Goal: Transaction & Acquisition: Purchase product/service

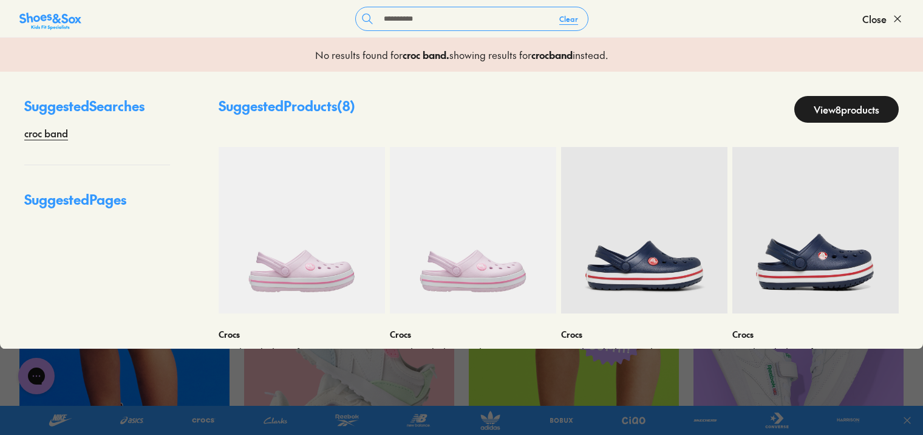
scroll to position [243, 0]
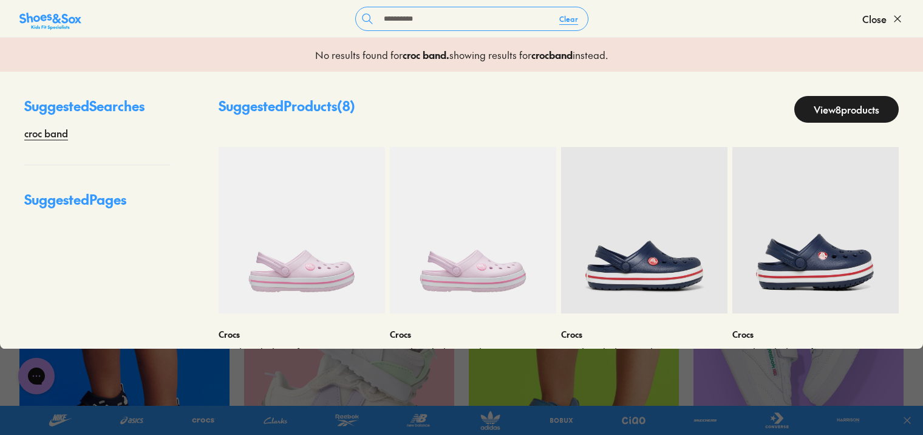
type input "*********"
click at [863, 114] on link "View 8 products" at bounding box center [846, 109] width 104 height 27
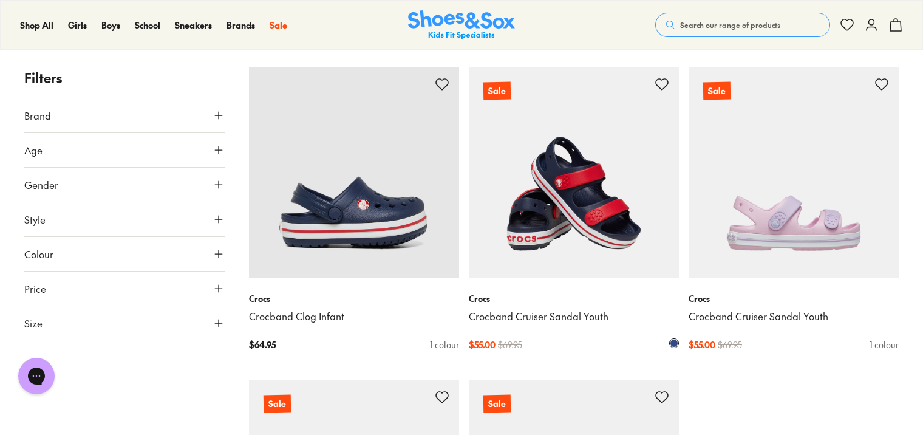
click at [567, 193] on img at bounding box center [574, 172] width 210 height 210
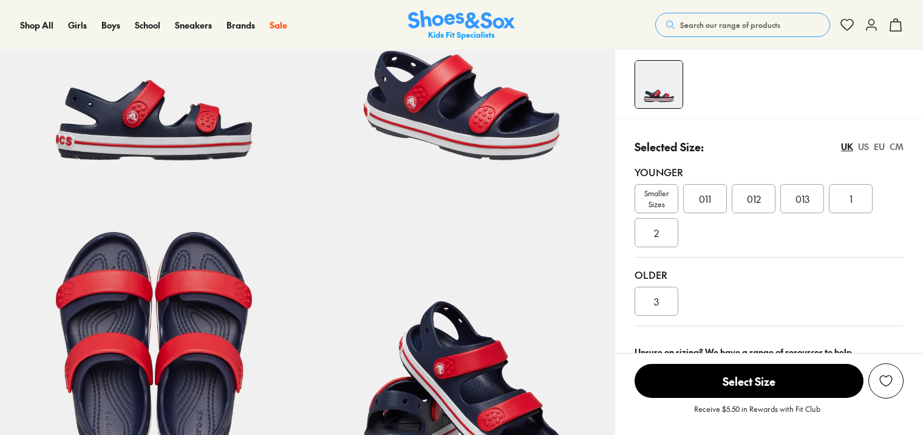
select select "*"
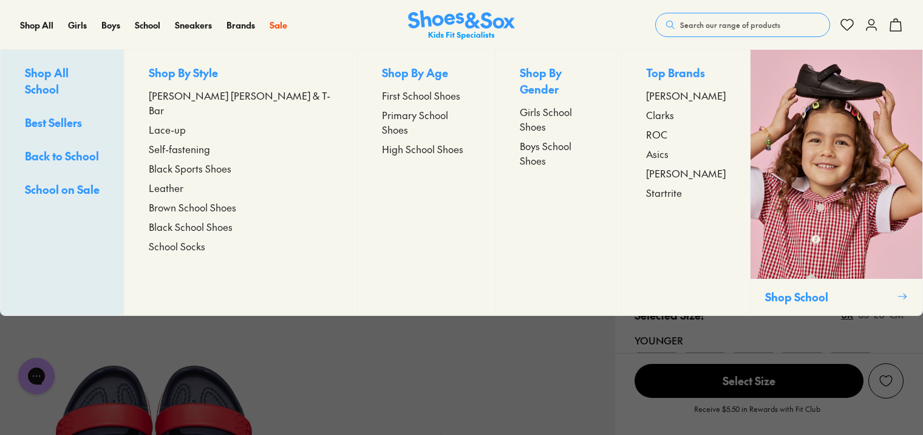
scroll to position [304, 0]
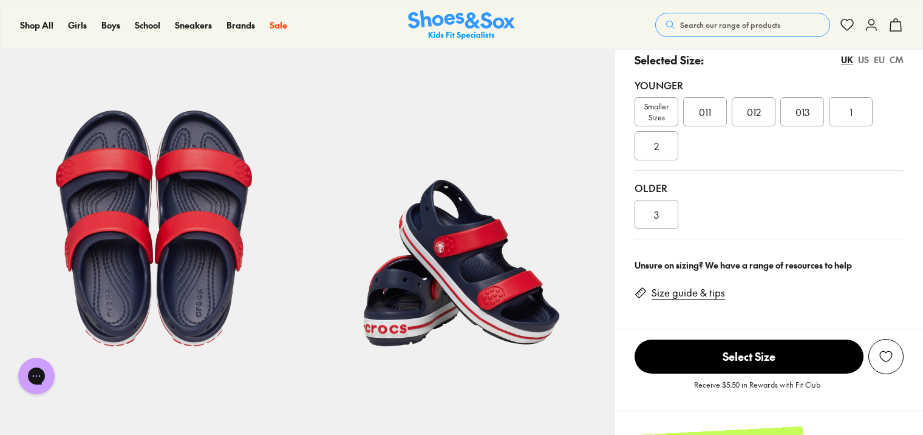
click at [658, 112] on span "Smaller Sizes" at bounding box center [656, 112] width 43 height 22
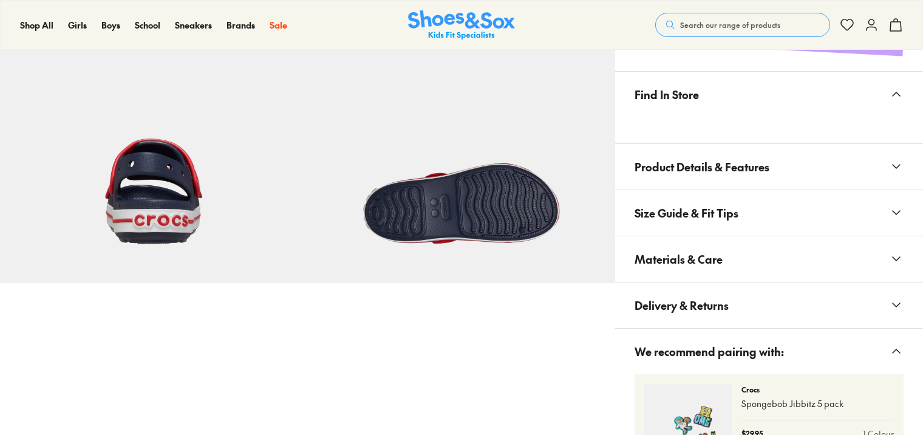
scroll to position [729, 0]
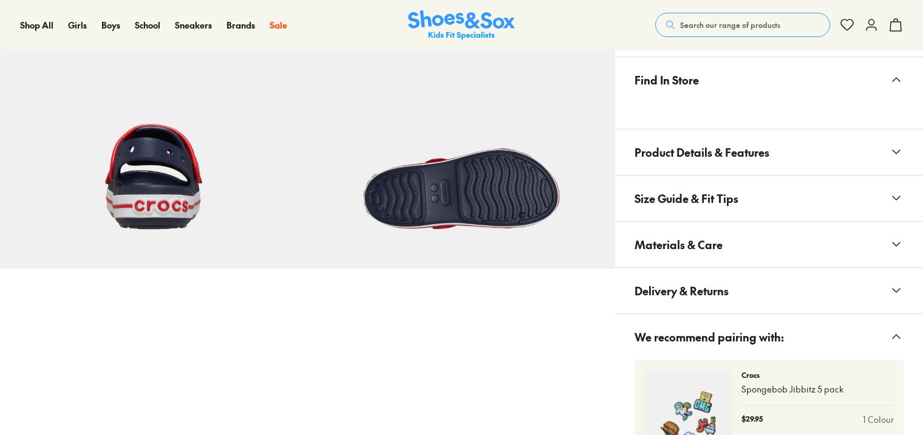
select select "*"
click at [699, 238] on span "Materials & Care" at bounding box center [679, 245] width 88 height 36
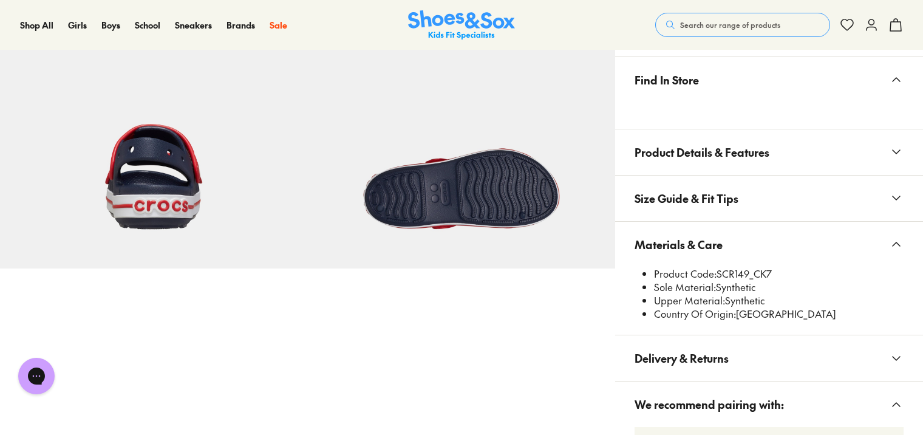
click at [724, 22] on span "Search our range of products" at bounding box center [730, 24] width 100 height 11
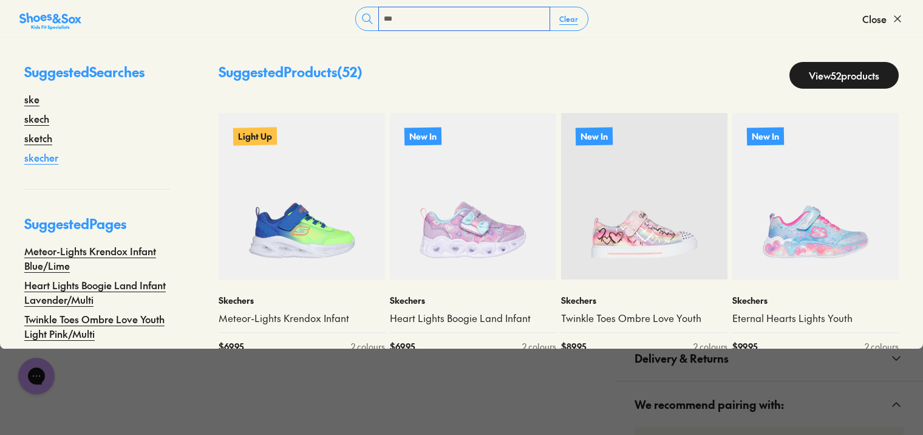
type input "***"
click at [43, 157] on link "skecher" at bounding box center [41, 157] width 34 height 15
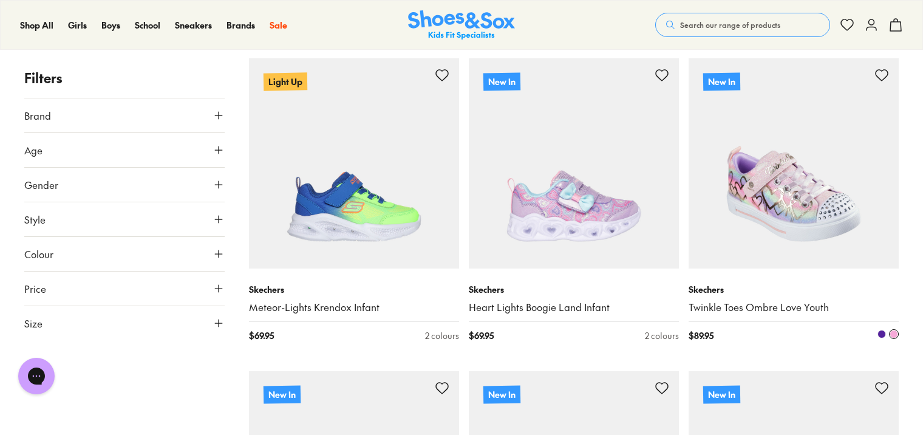
click at [792, 262] on img at bounding box center [794, 163] width 210 height 210
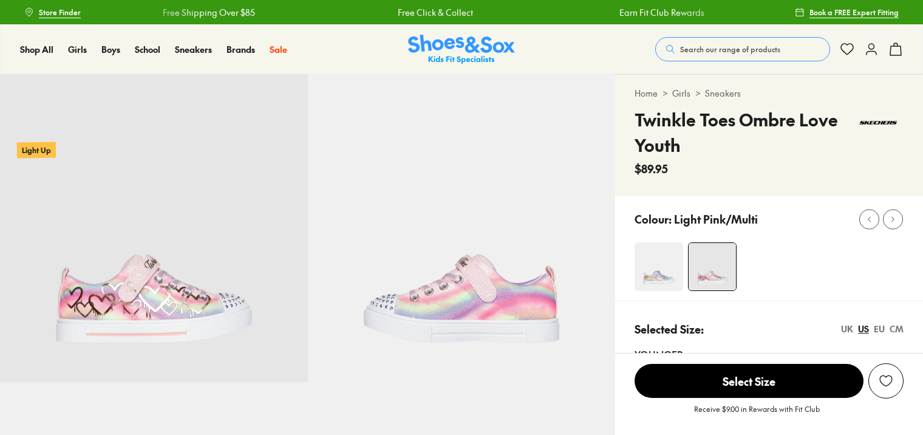
select select "*"
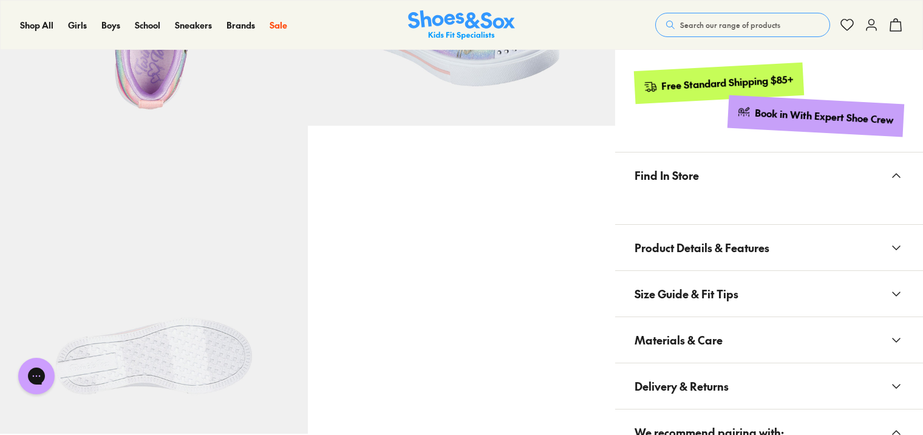
scroll to position [607, 0]
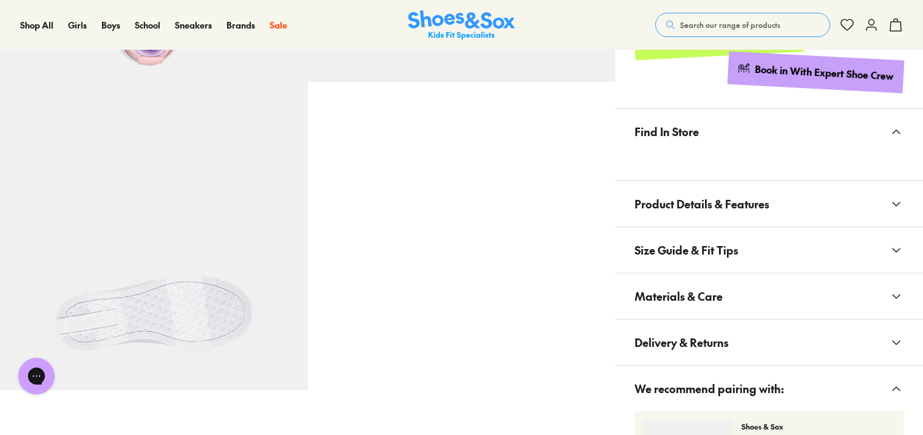
click at [773, 289] on button "Materials & Care" at bounding box center [769, 296] width 308 height 46
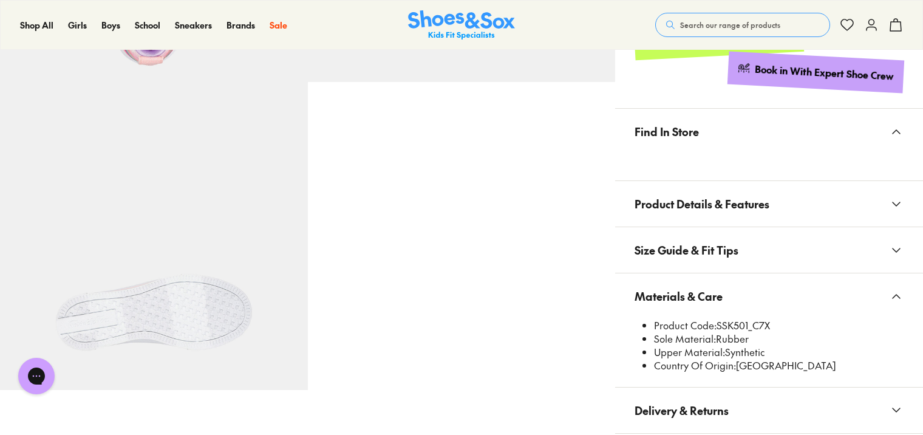
click at [717, 323] on li "Product Code: SSK501_C7X" at bounding box center [779, 325] width 250 height 13
drag, startPoint x: 717, startPoint y: 323, endPoint x: 747, endPoint y: 327, distance: 30.6
click at [747, 327] on li "Product Code: SSK501_C7X" at bounding box center [779, 325] width 250 height 13
click at [750, 323] on li "Product Code: SSK501_C7X" at bounding box center [779, 325] width 250 height 13
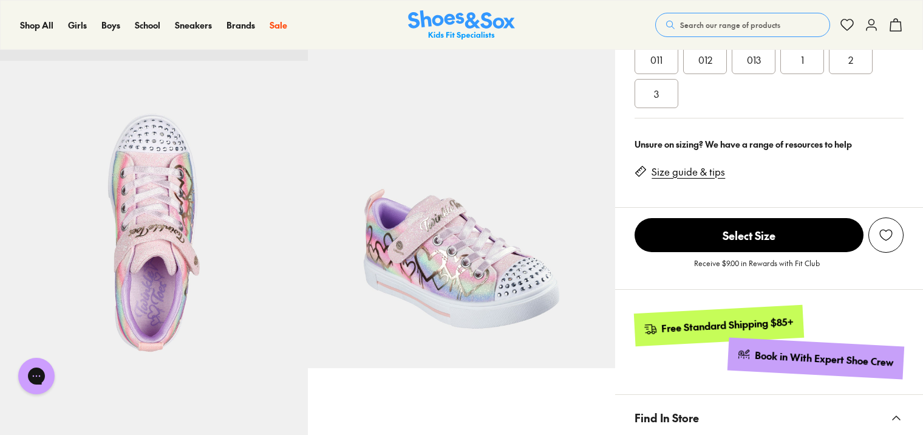
scroll to position [304, 0]
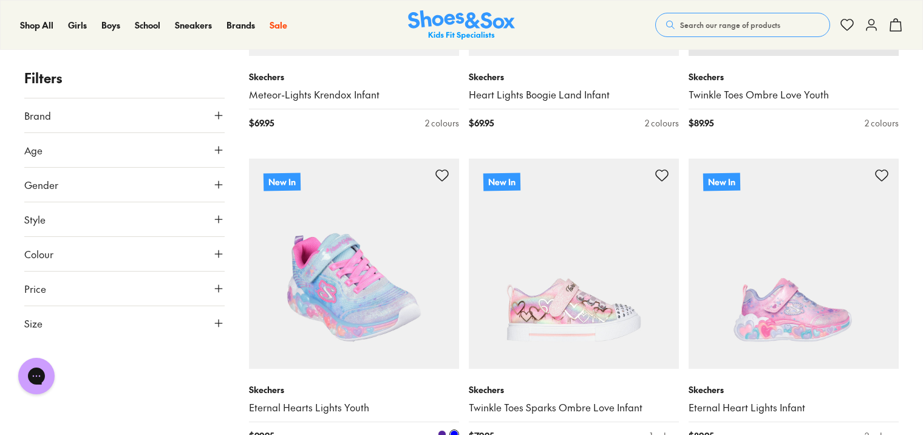
click at [371, 343] on img at bounding box center [354, 264] width 210 height 210
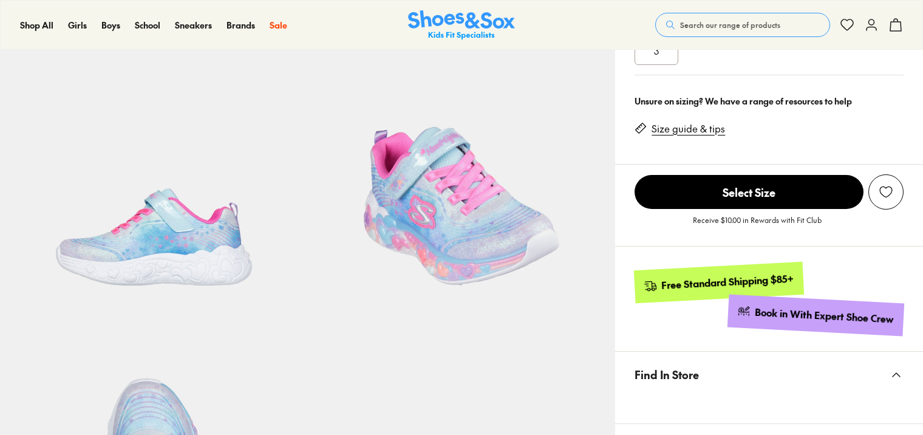
select select "*"
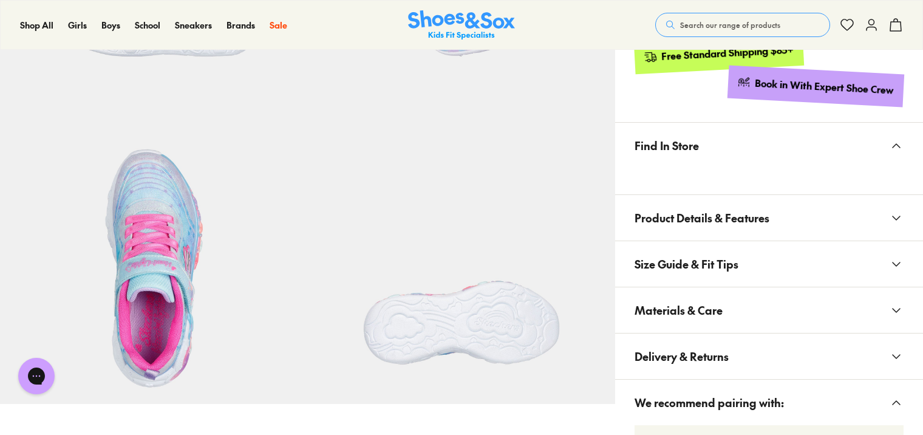
scroll to position [607, 0]
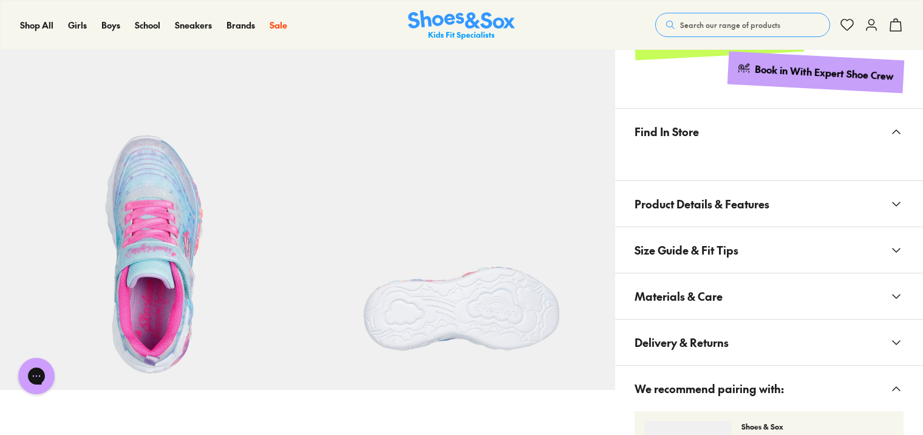
click at [756, 307] on button "Materials & Care" at bounding box center [769, 296] width 308 height 46
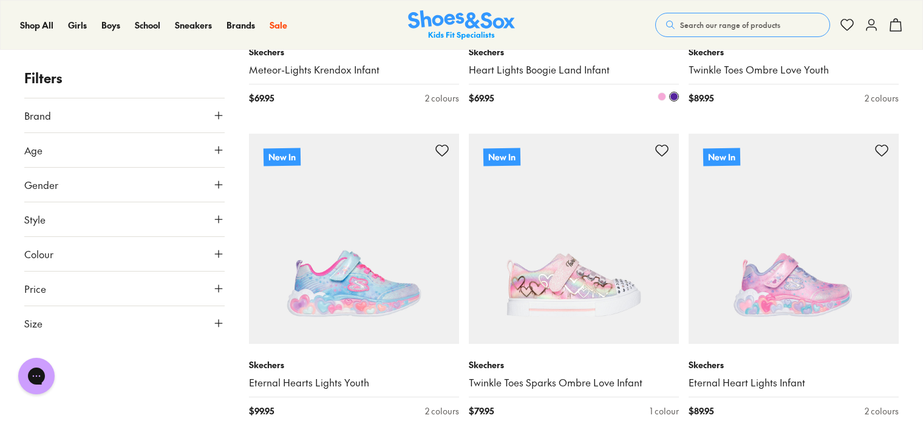
scroll to position [425, 0]
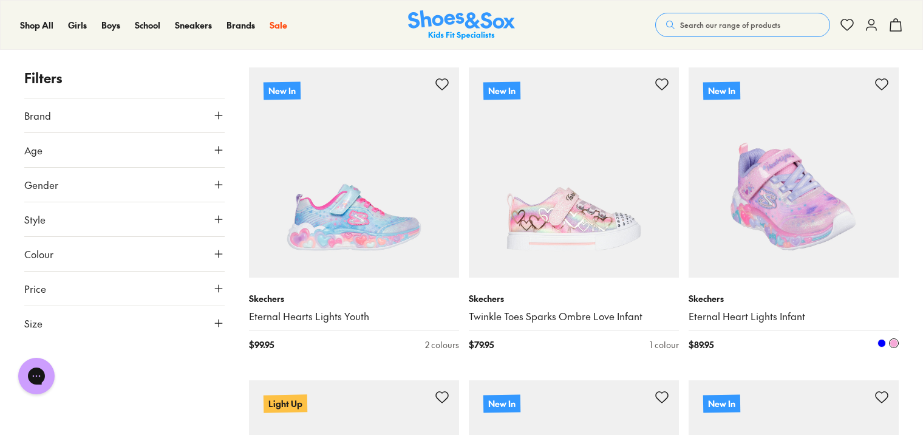
click at [793, 301] on p "Skechers" at bounding box center [794, 298] width 210 height 13
click at [791, 252] on img at bounding box center [794, 172] width 210 height 210
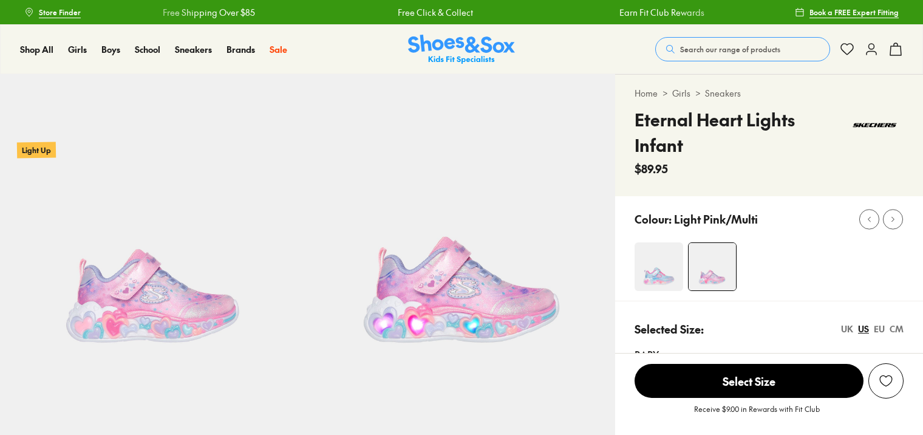
select select "*"
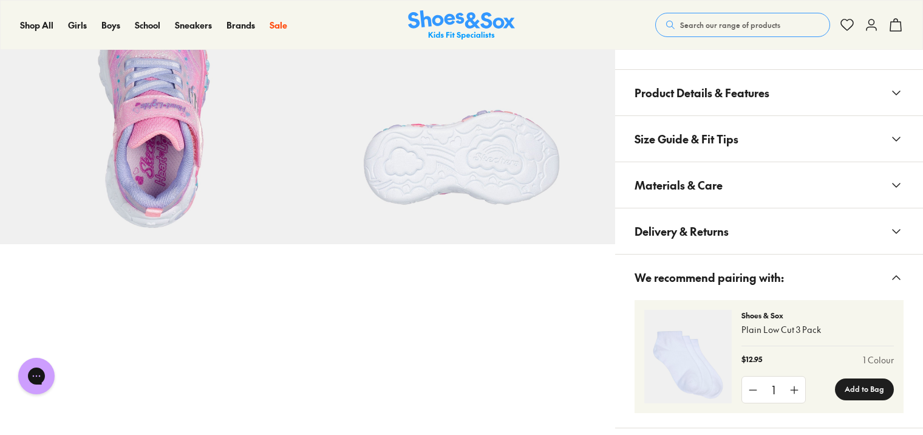
scroll to position [790, 0]
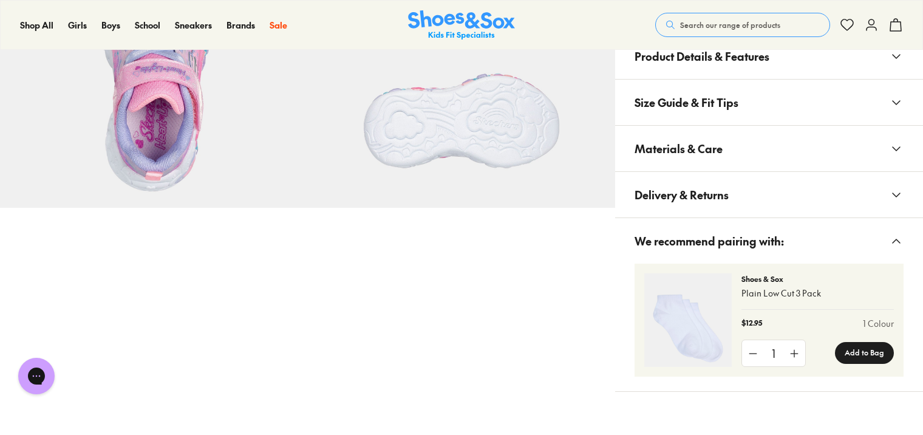
click at [736, 143] on button "Materials & Care" at bounding box center [769, 149] width 308 height 46
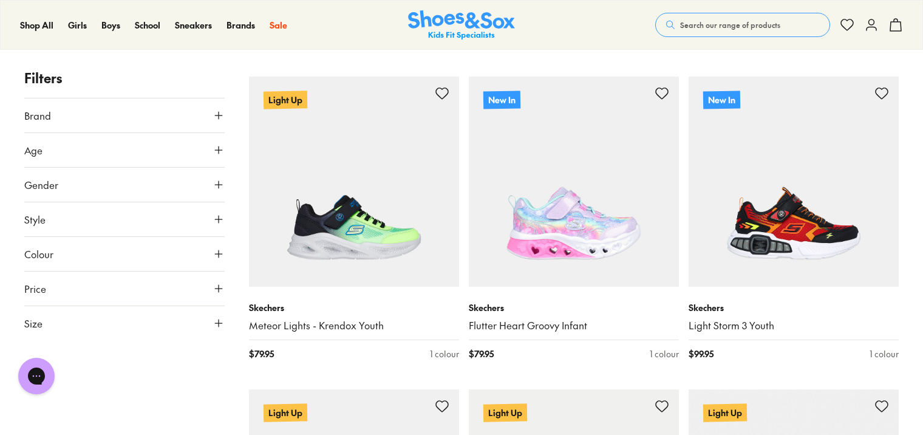
scroll to position [708, 0]
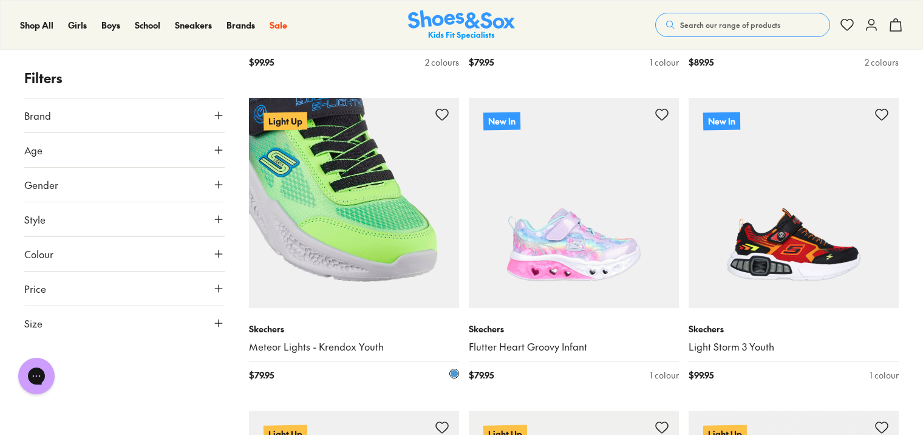
click at [370, 304] on img at bounding box center [354, 203] width 210 height 210
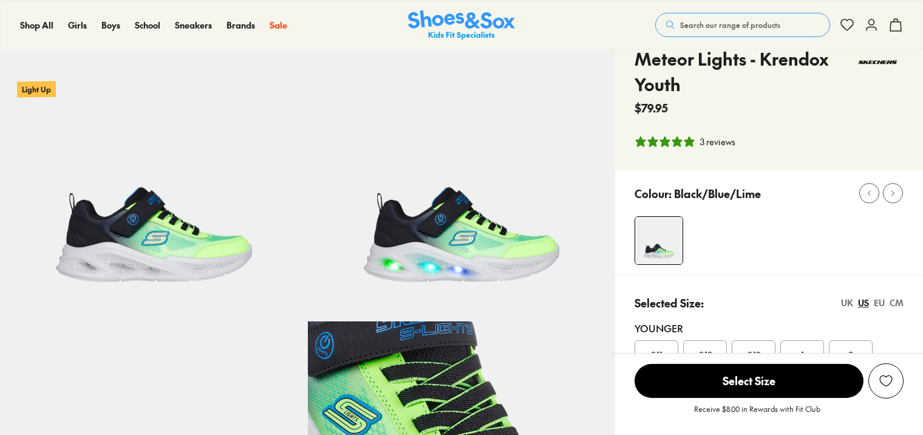
select select "*"
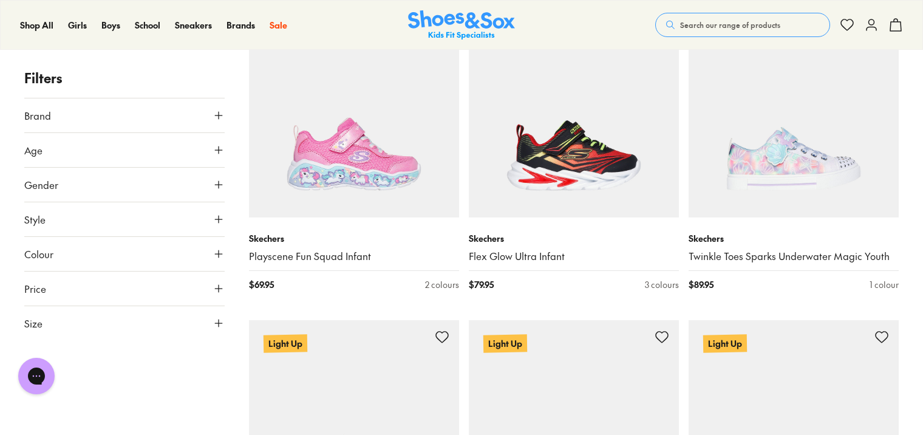
scroll to position [1446, 0]
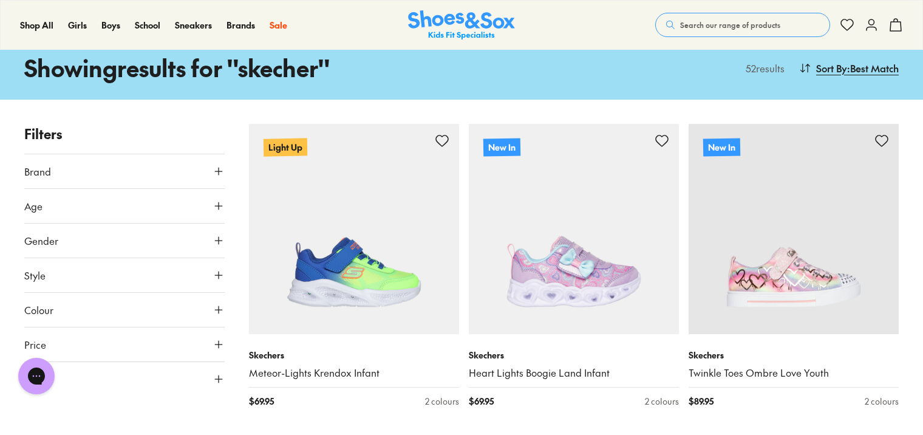
scroll to position [121, 0]
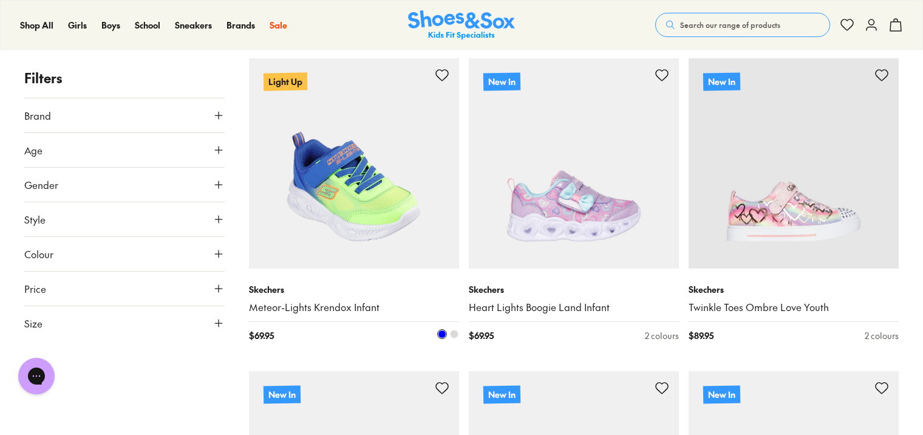
click at [360, 285] on p "Skechers" at bounding box center [354, 289] width 210 height 13
click at [326, 202] on img at bounding box center [354, 163] width 210 height 210
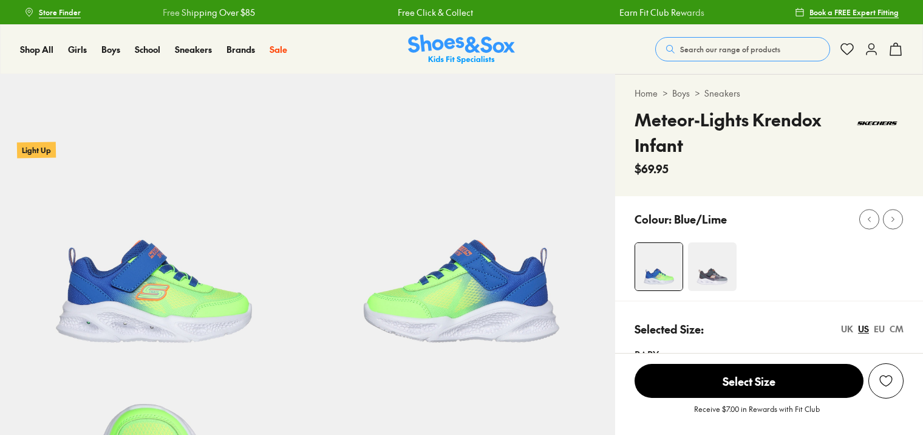
select select "*"
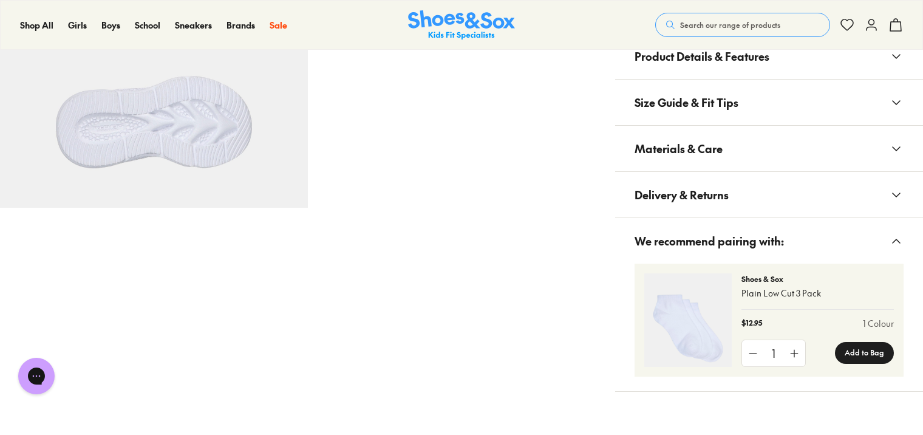
scroll to position [668, 0]
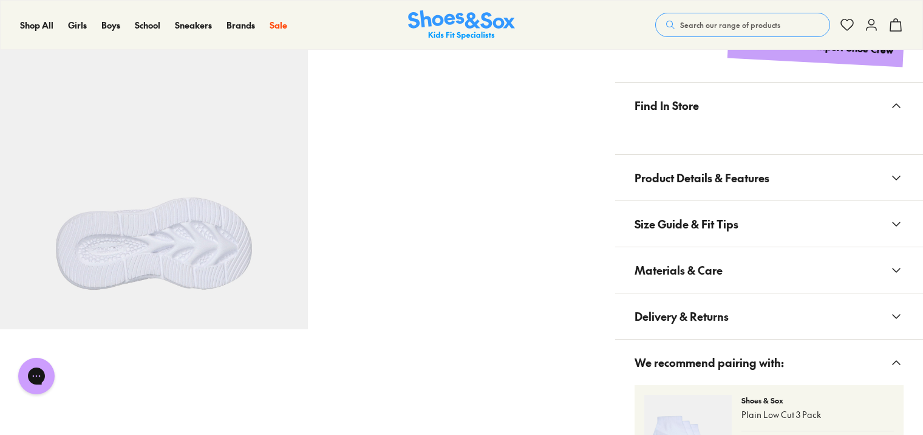
click at [814, 279] on button "Materials & Care" at bounding box center [769, 270] width 308 height 46
